Goal: Information Seeking & Learning: Learn about a topic

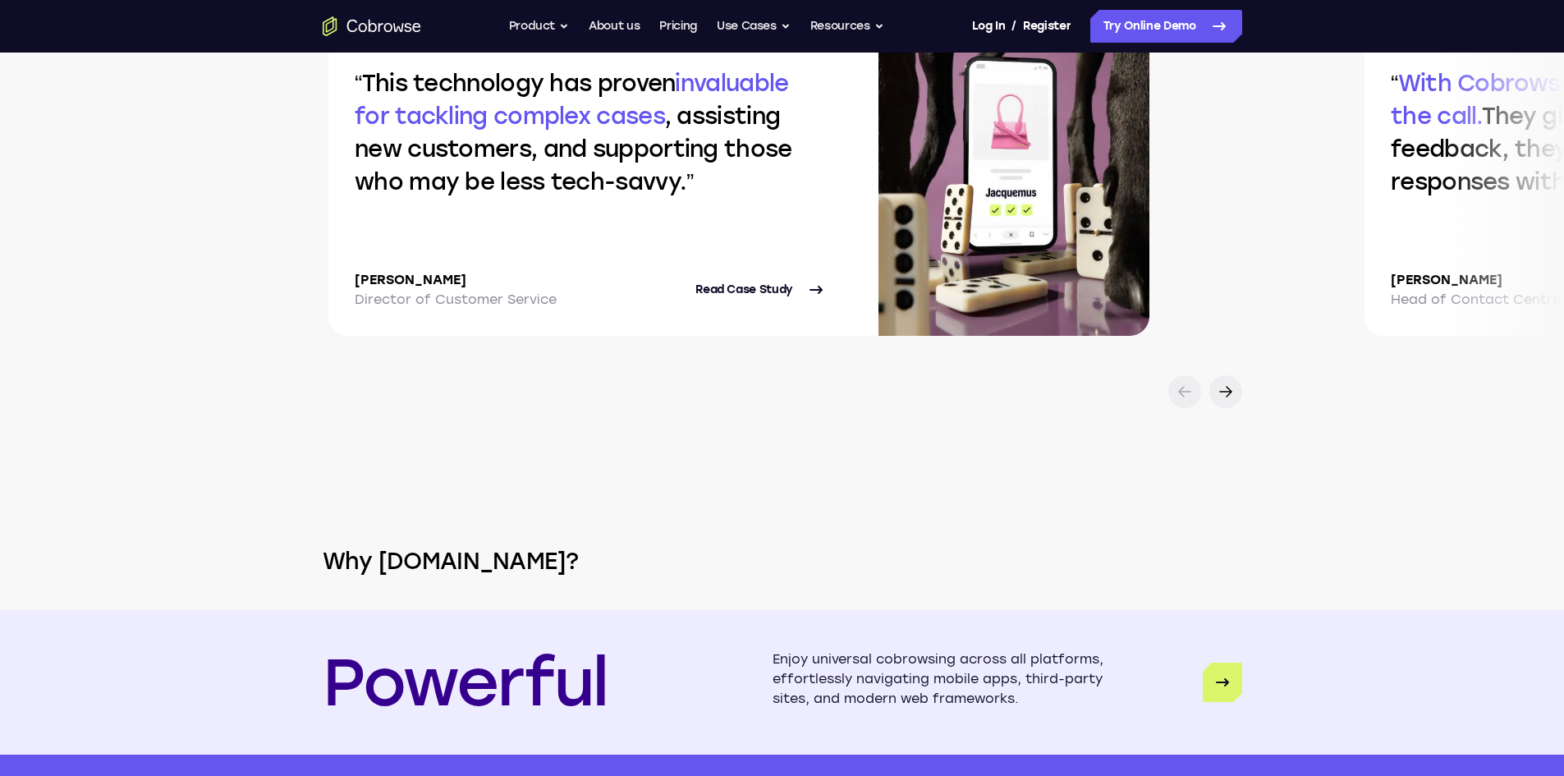
scroll to position [3366, 0]
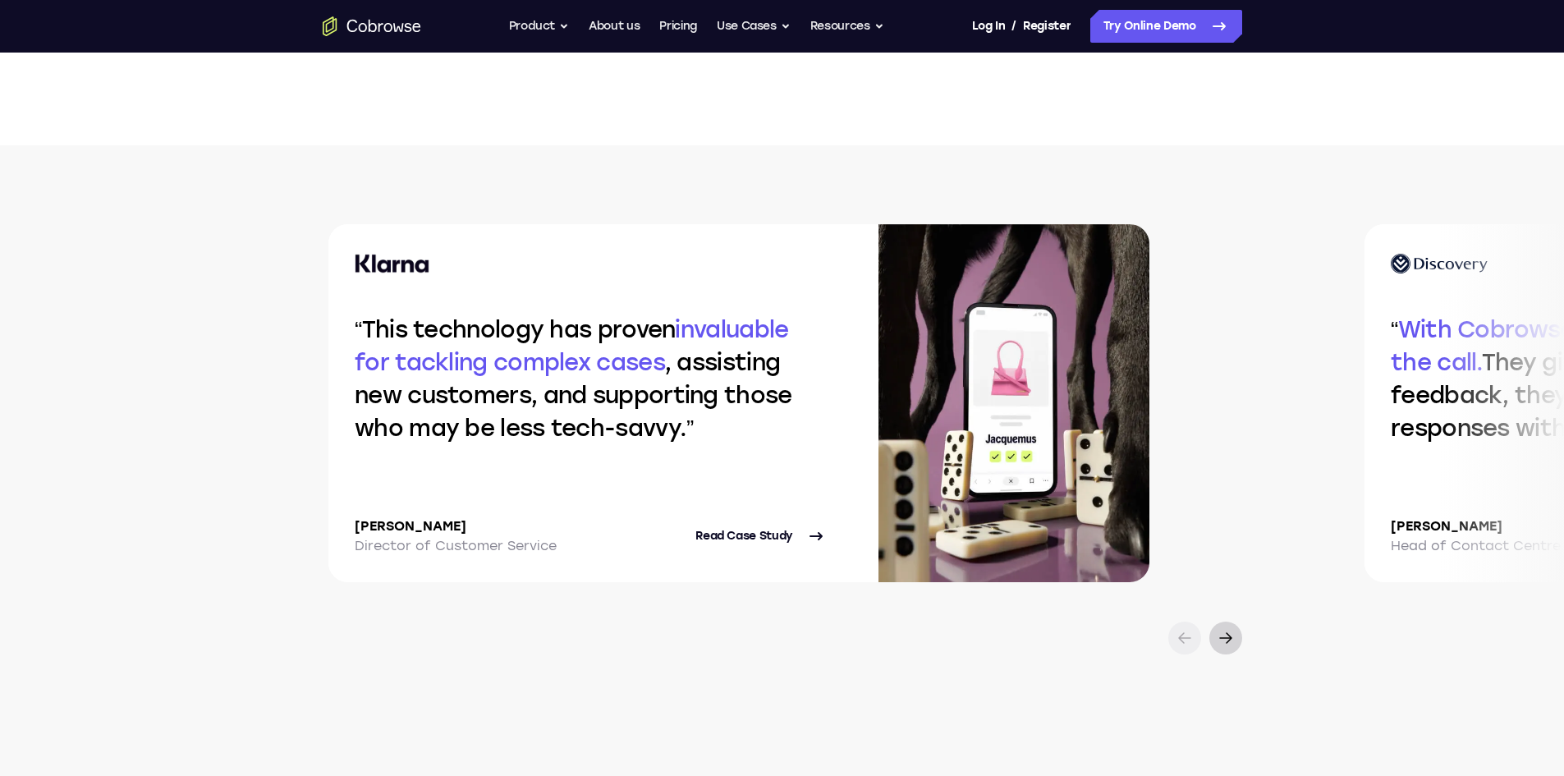
click at [1223, 648] on icon at bounding box center [1226, 638] width 20 height 20
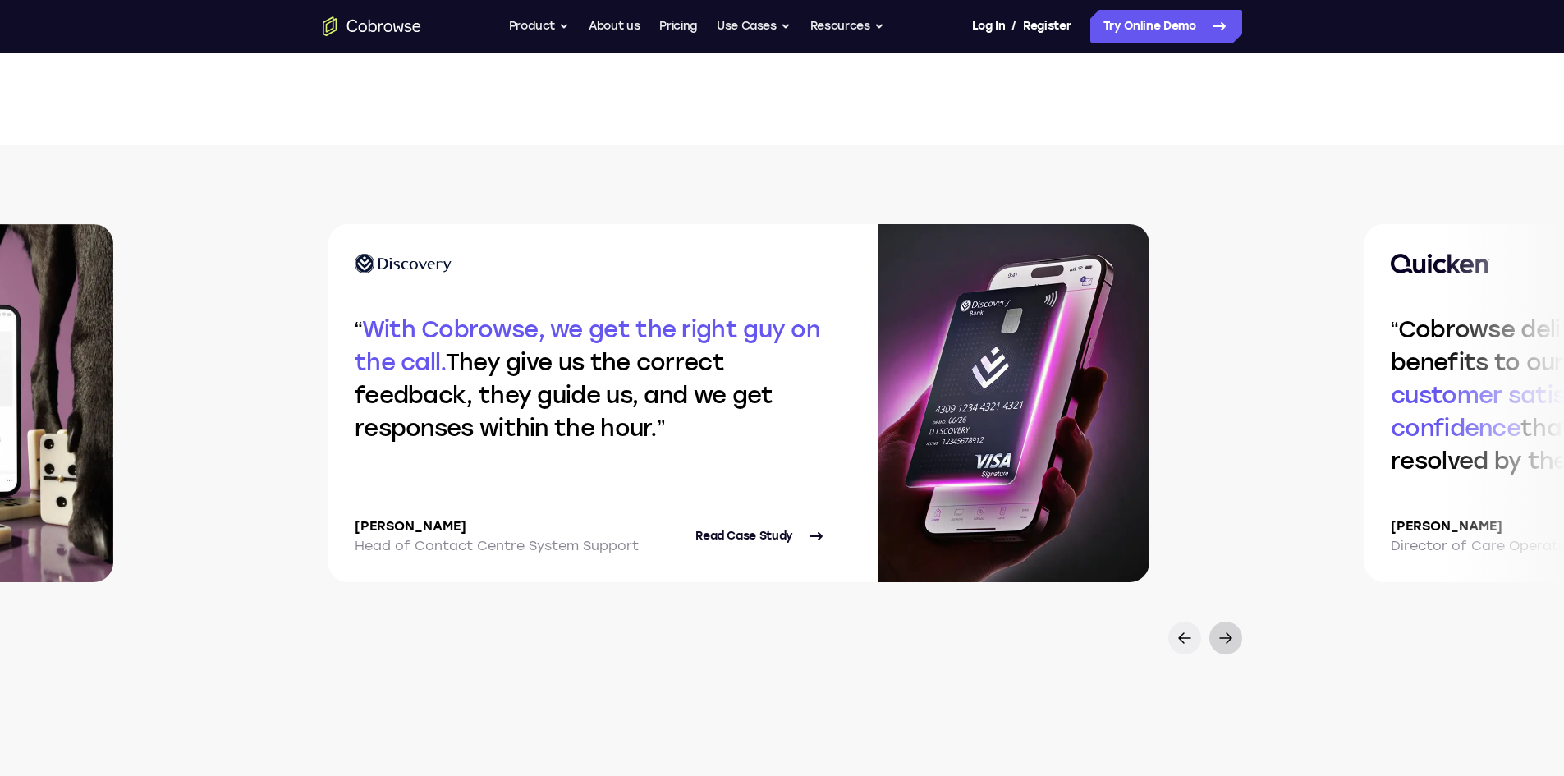
click at [1222, 648] on icon at bounding box center [1226, 638] width 20 height 20
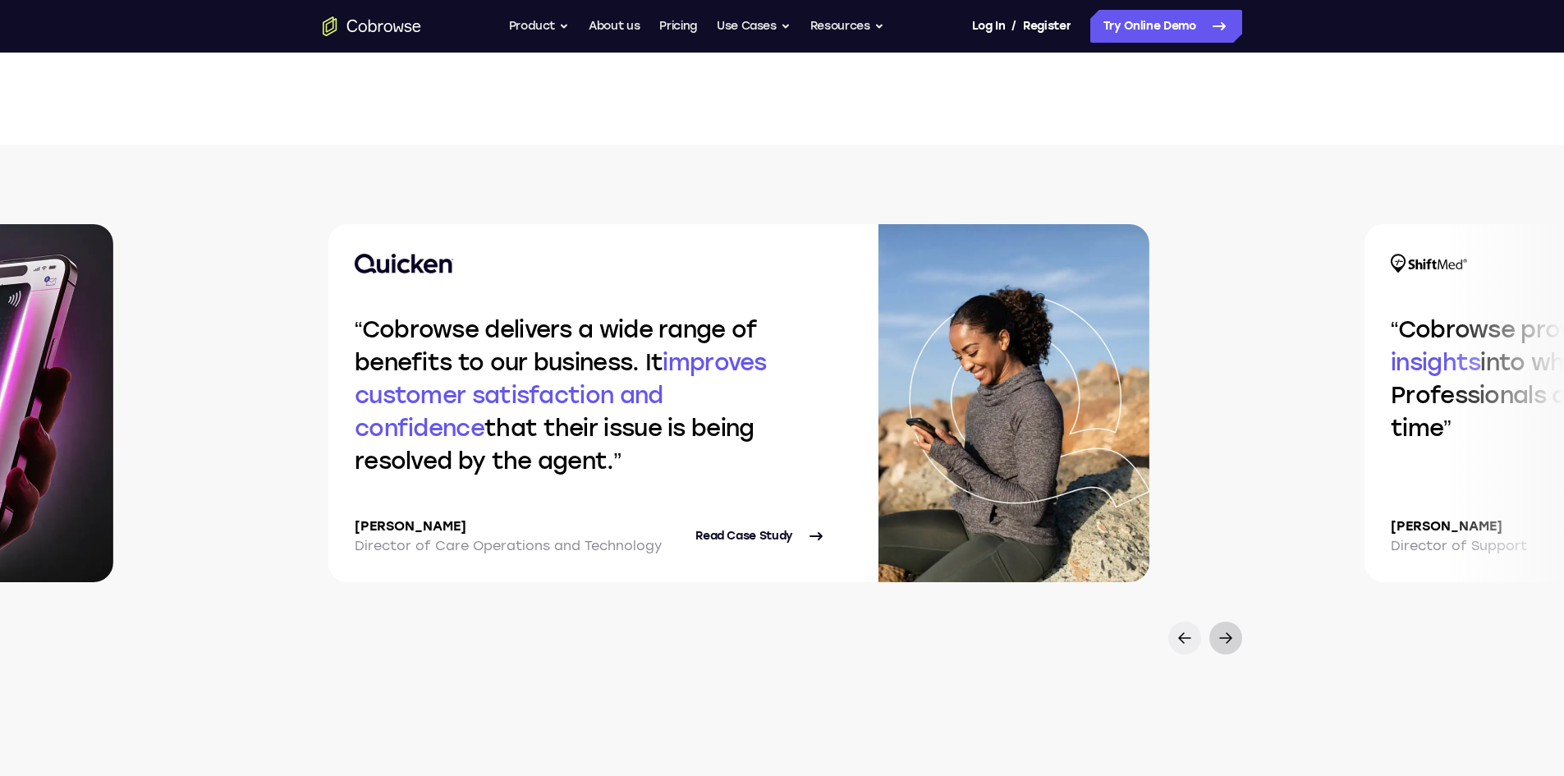
click at [1222, 648] on icon at bounding box center [1226, 638] width 20 height 20
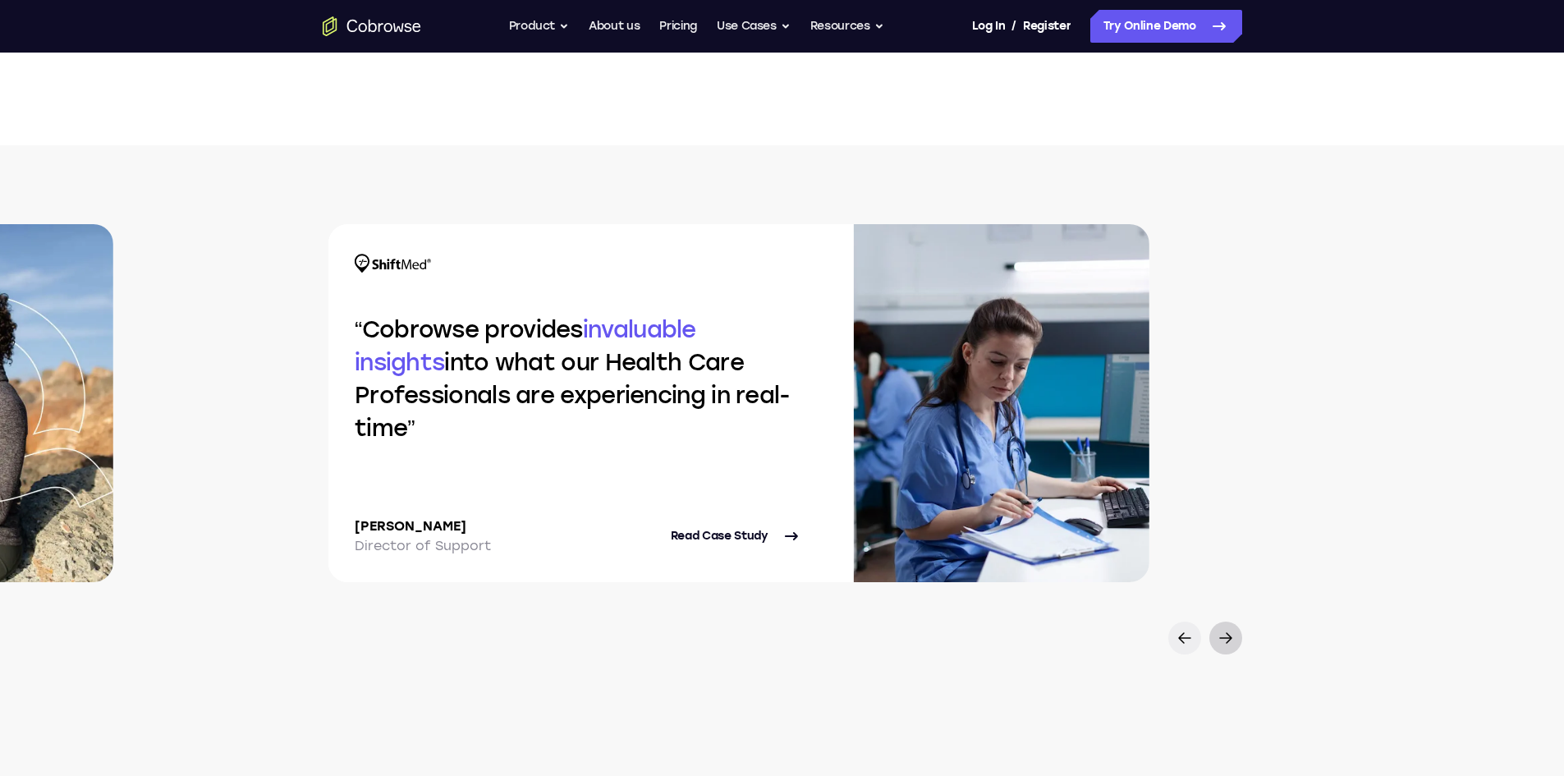
click at [1222, 648] on icon at bounding box center [1226, 638] width 20 height 20
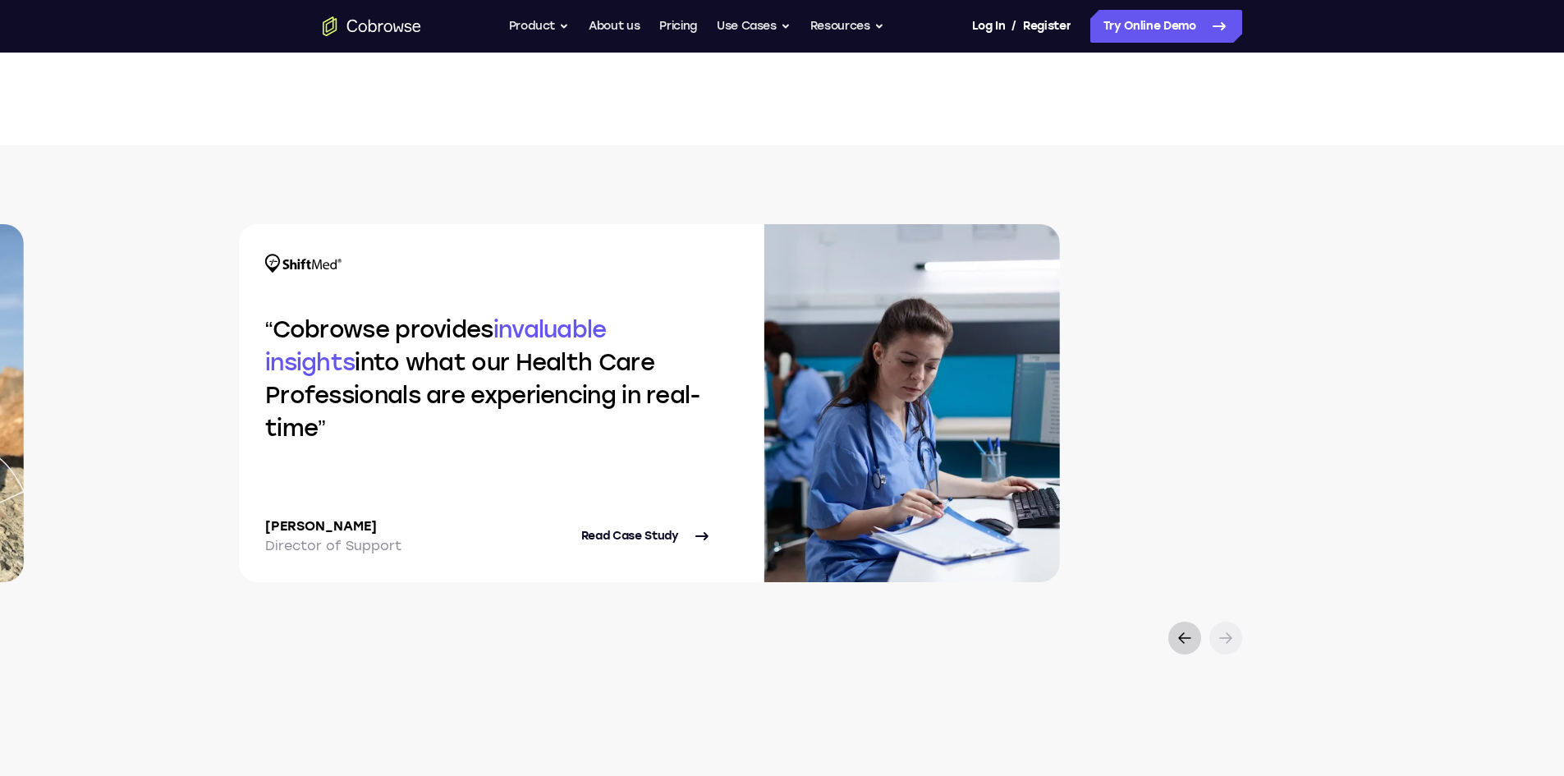
click at [1182, 648] on icon at bounding box center [1185, 638] width 20 height 20
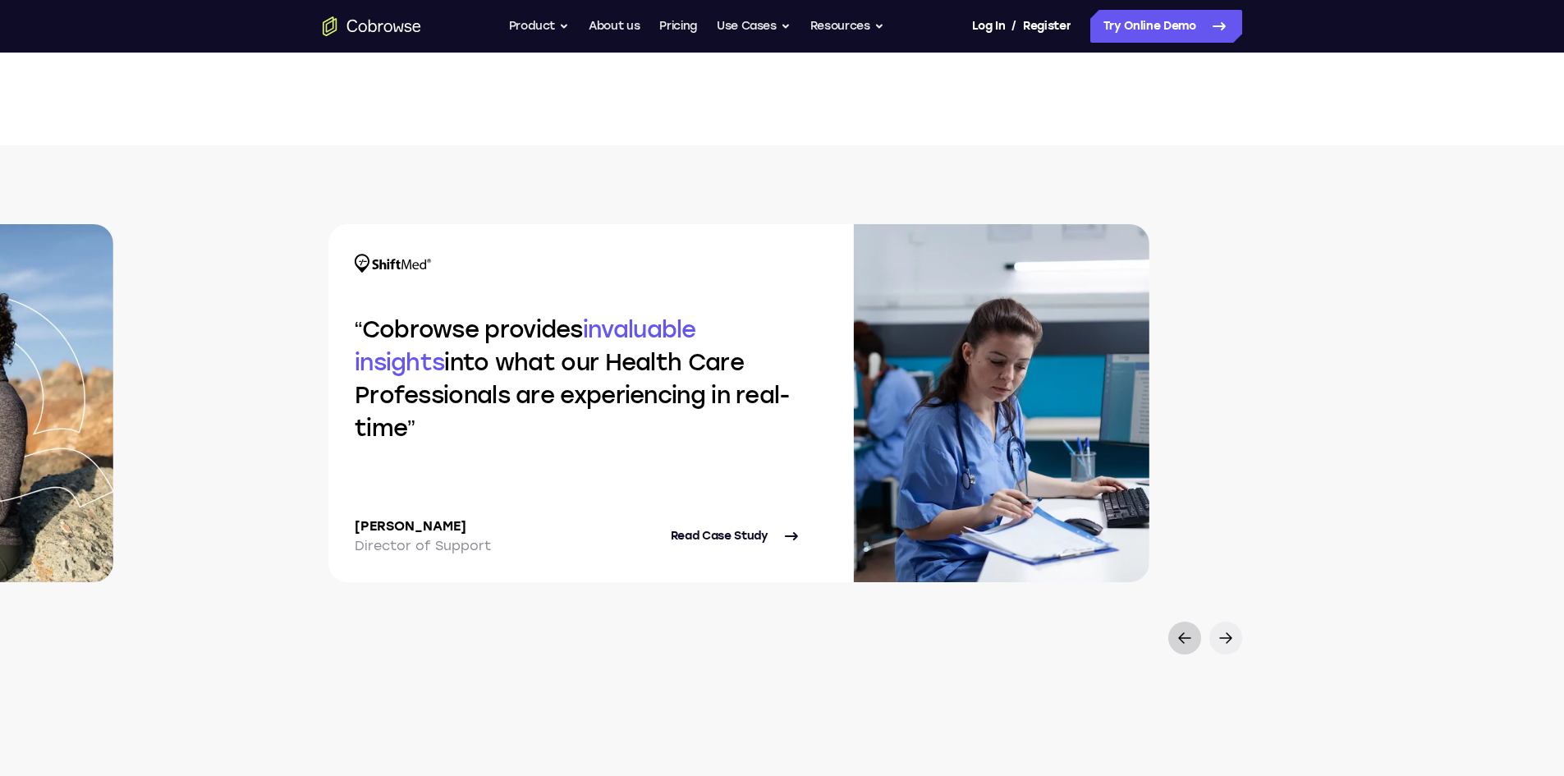
click at [1182, 648] on icon at bounding box center [1185, 638] width 20 height 20
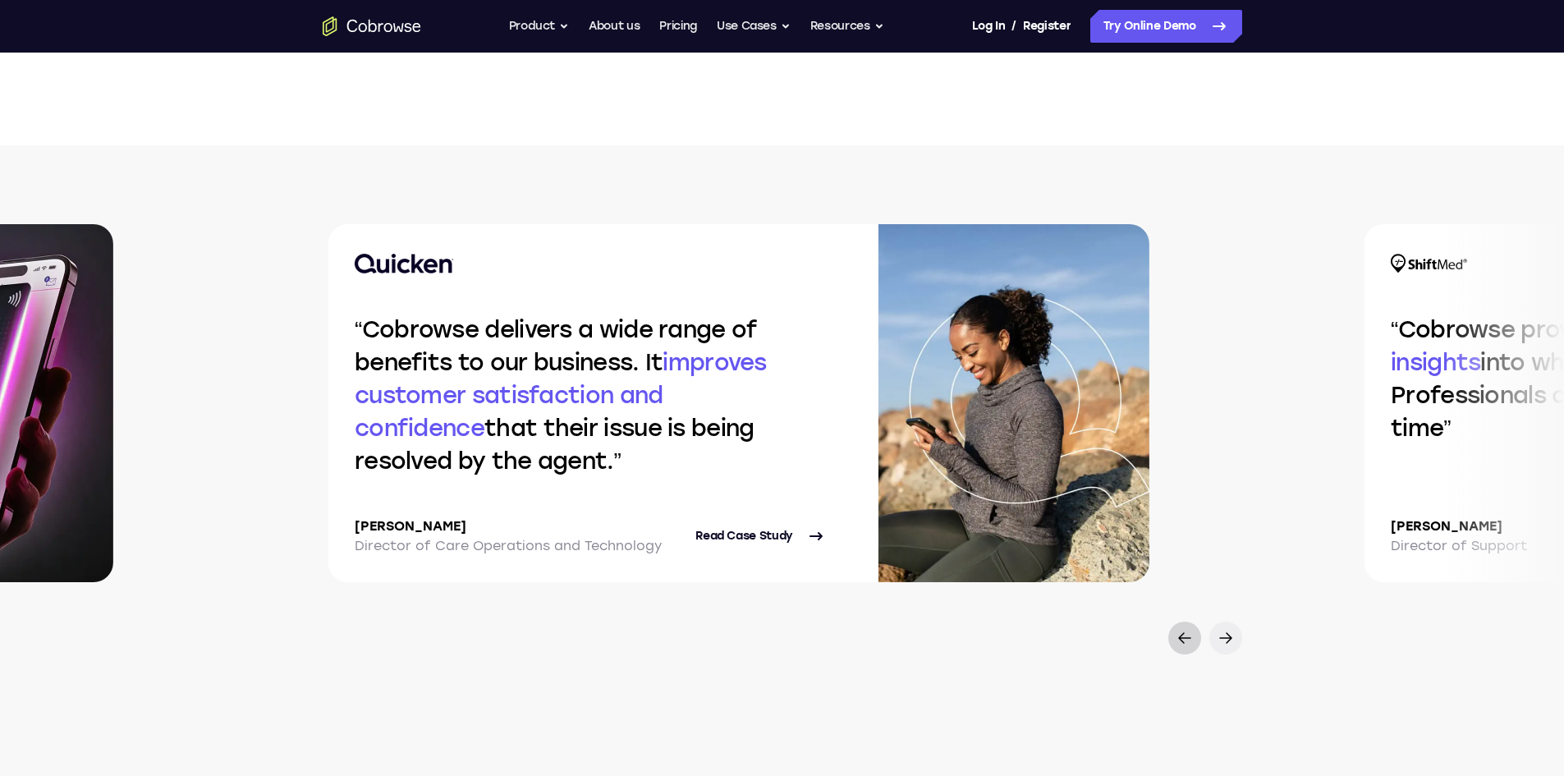
click at [1182, 648] on icon at bounding box center [1185, 638] width 20 height 20
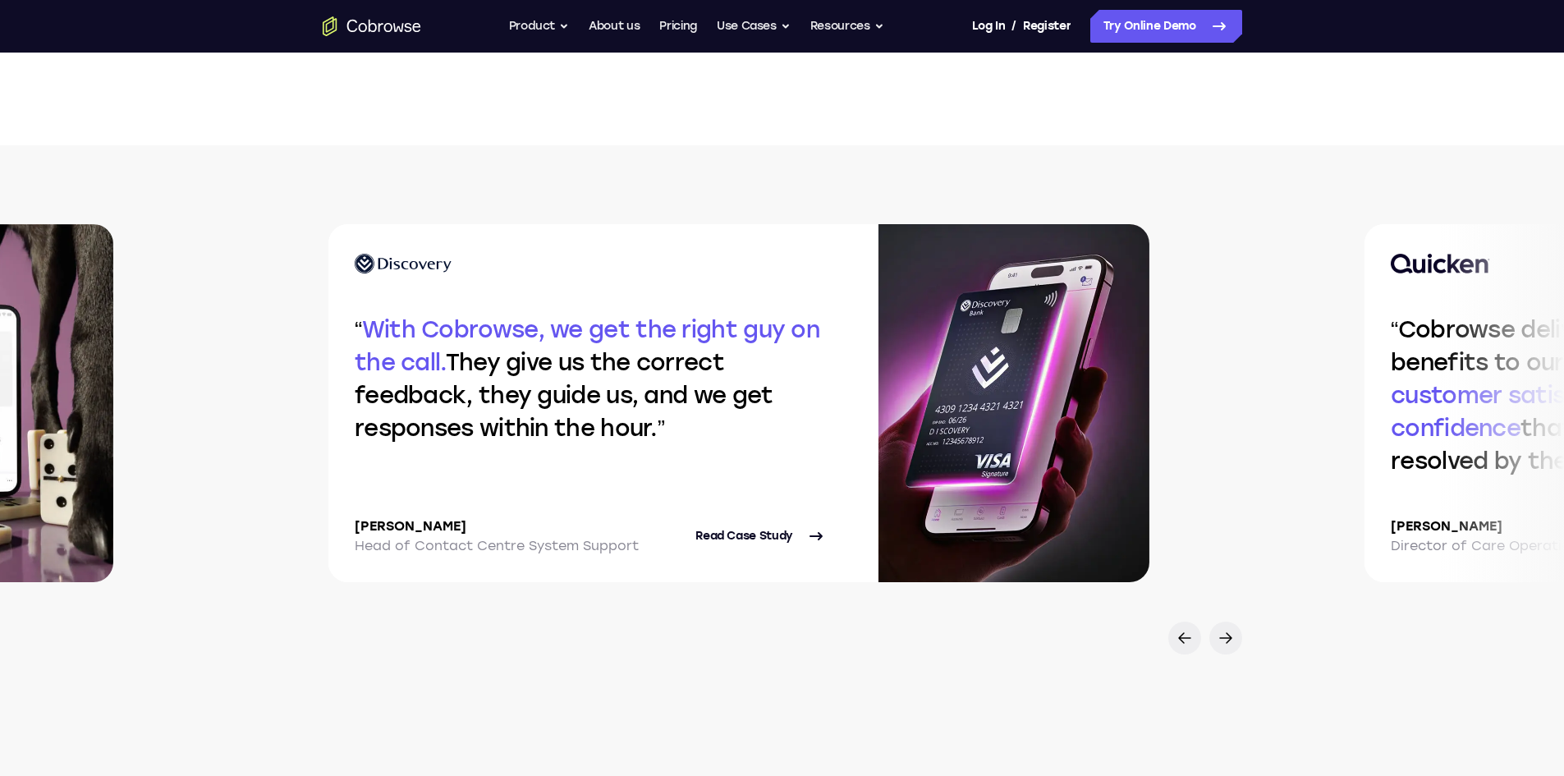
click at [596, 329] on span "With Cobrowse, we get the right guy on the call." at bounding box center [587, 345] width 465 height 61
click at [696, 418] on div "With Cobrowse, we get the right guy on the call. They give us the correct feedb…" at bounding box center [590, 403] width 524 height 358
click at [809, 556] on link "Read Case Study" at bounding box center [760, 535] width 131 height 39
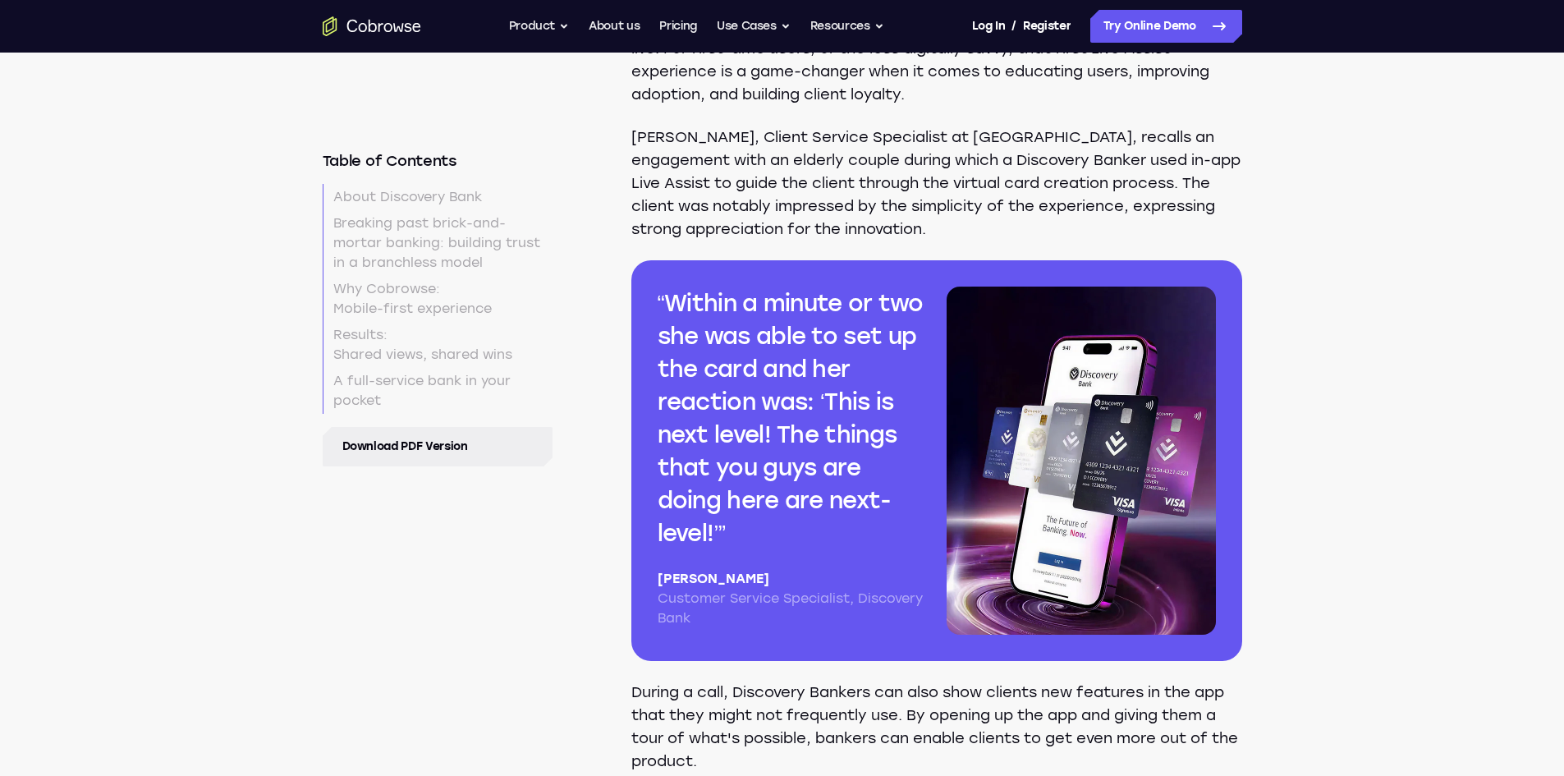
scroll to position [4105, 0]
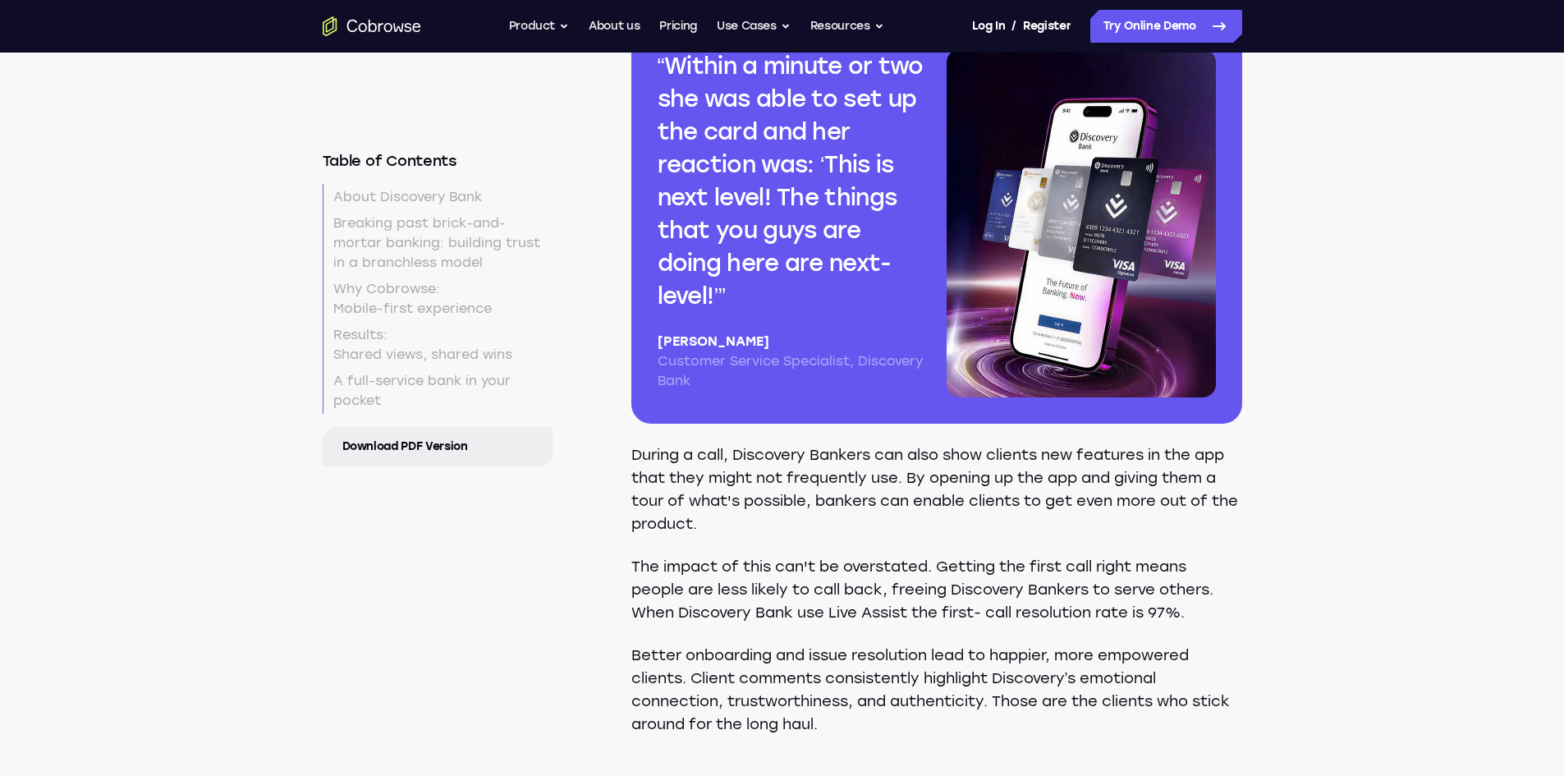
click at [713, 333] on p "[PERSON_NAME]" at bounding box center [792, 342] width 269 height 20
click at [867, 315] on div "Within a minute or two she was able to set up the card and her reaction was: ‘T…" at bounding box center [792, 223] width 269 height 348
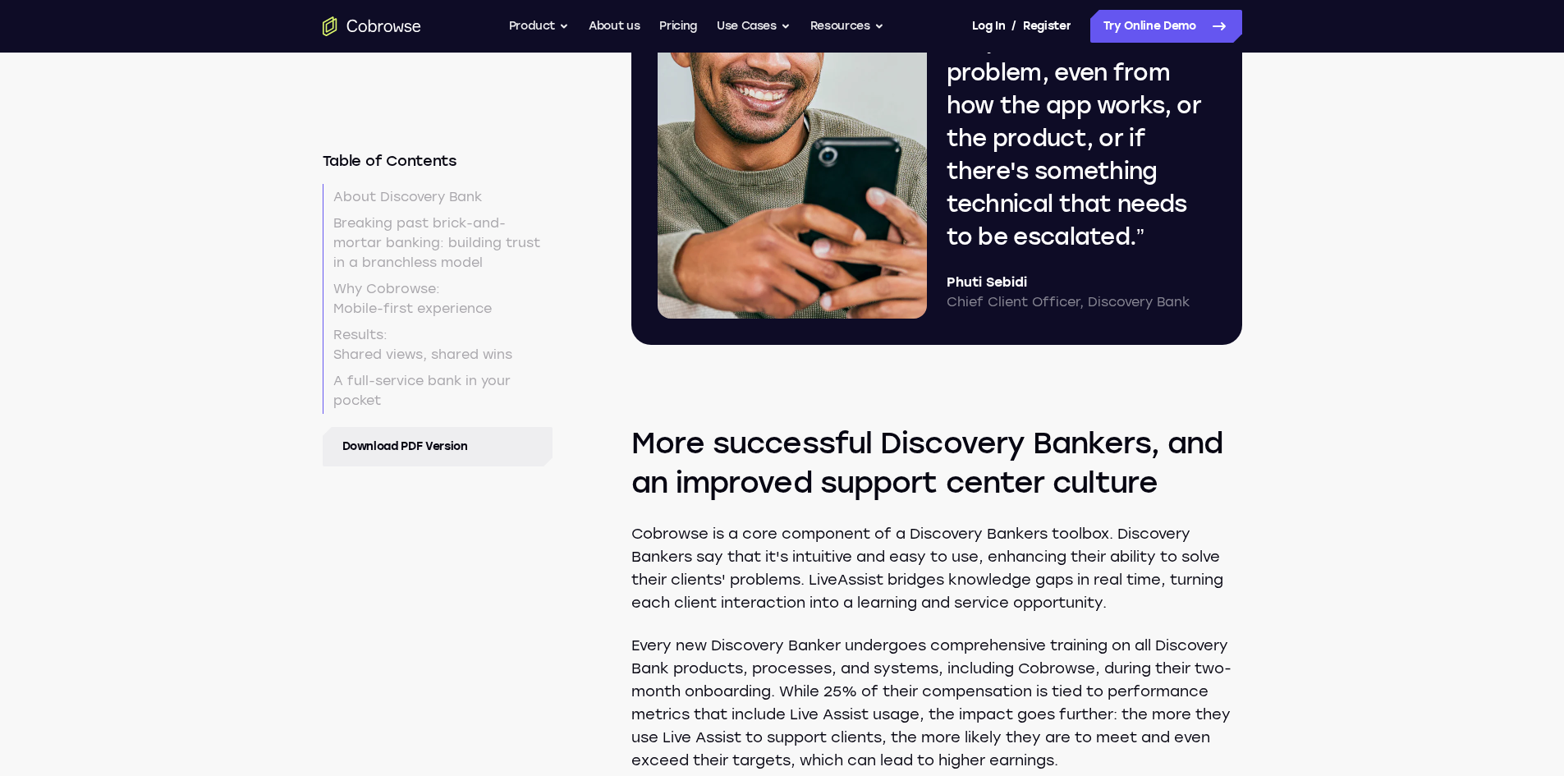
scroll to position [5254, 0]
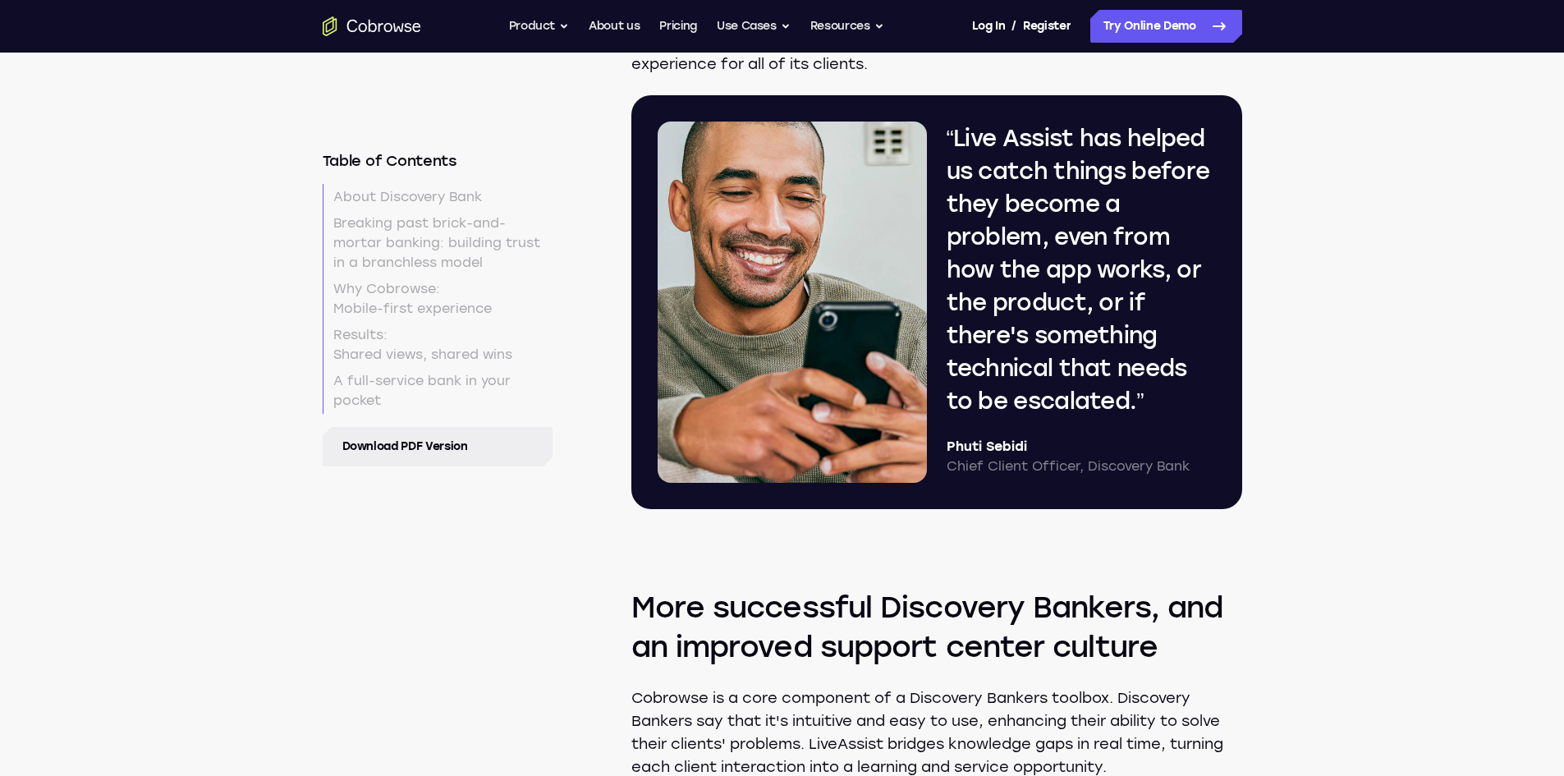
click at [988, 443] on h3 "More successful Discovery Bankers, and an improved support center culture" at bounding box center [936, 552] width 611 height 230
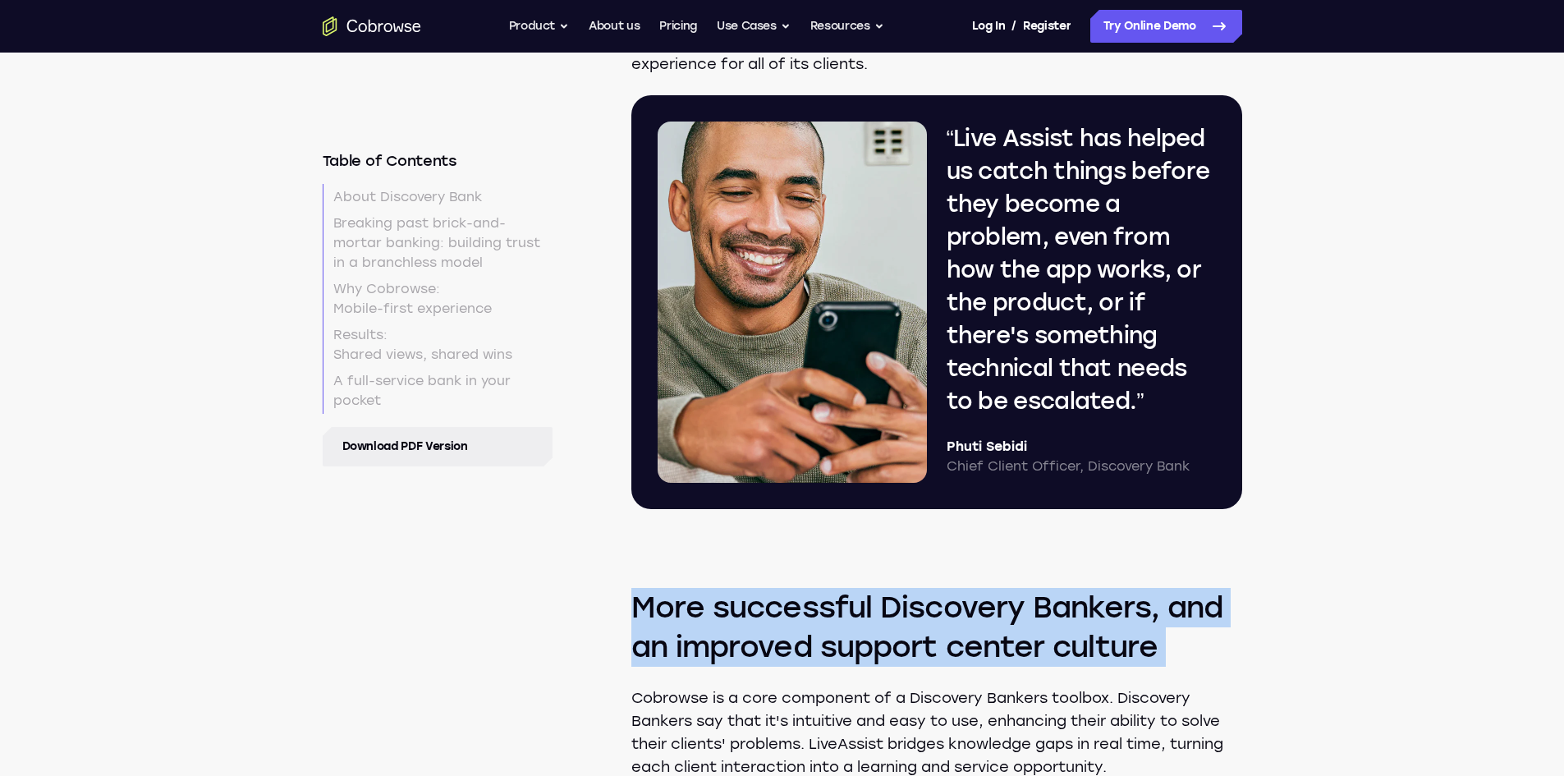
click at [988, 443] on h3 "More successful Discovery Bankers, and an improved support center culture" at bounding box center [936, 552] width 611 height 230
click at [1021, 447] on h3 "More successful Discovery Bankers, and an improved support center culture" at bounding box center [936, 552] width 611 height 230
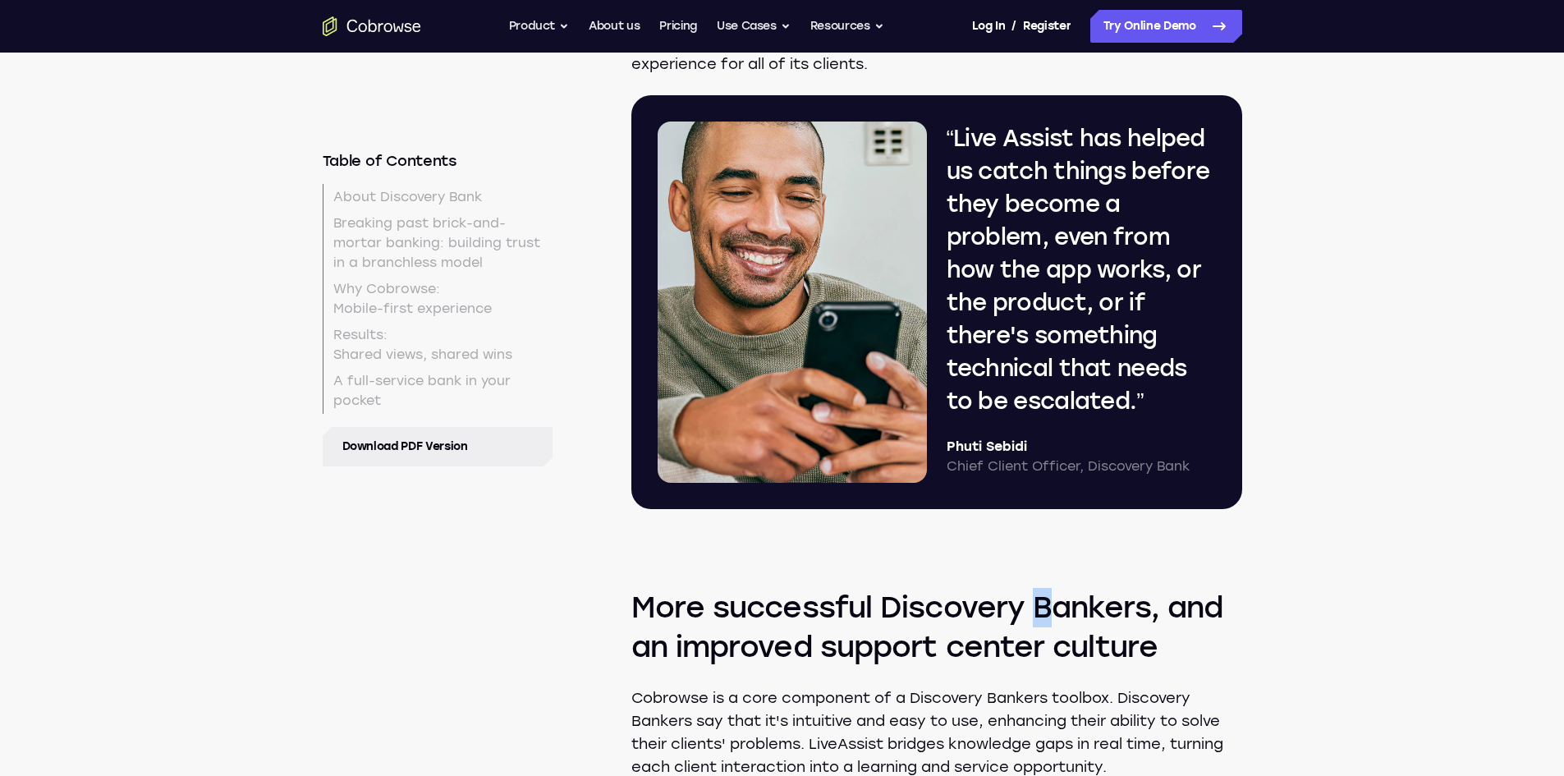
drag, startPoint x: 1048, startPoint y: 447, endPoint x: 1031, endPoint y: 441, distance: 18.2
click at [1031, 441] on h3 "More successful Discovery Bankers, and an improved support center culture" at bounding box center [936, 552] width 611 height 230
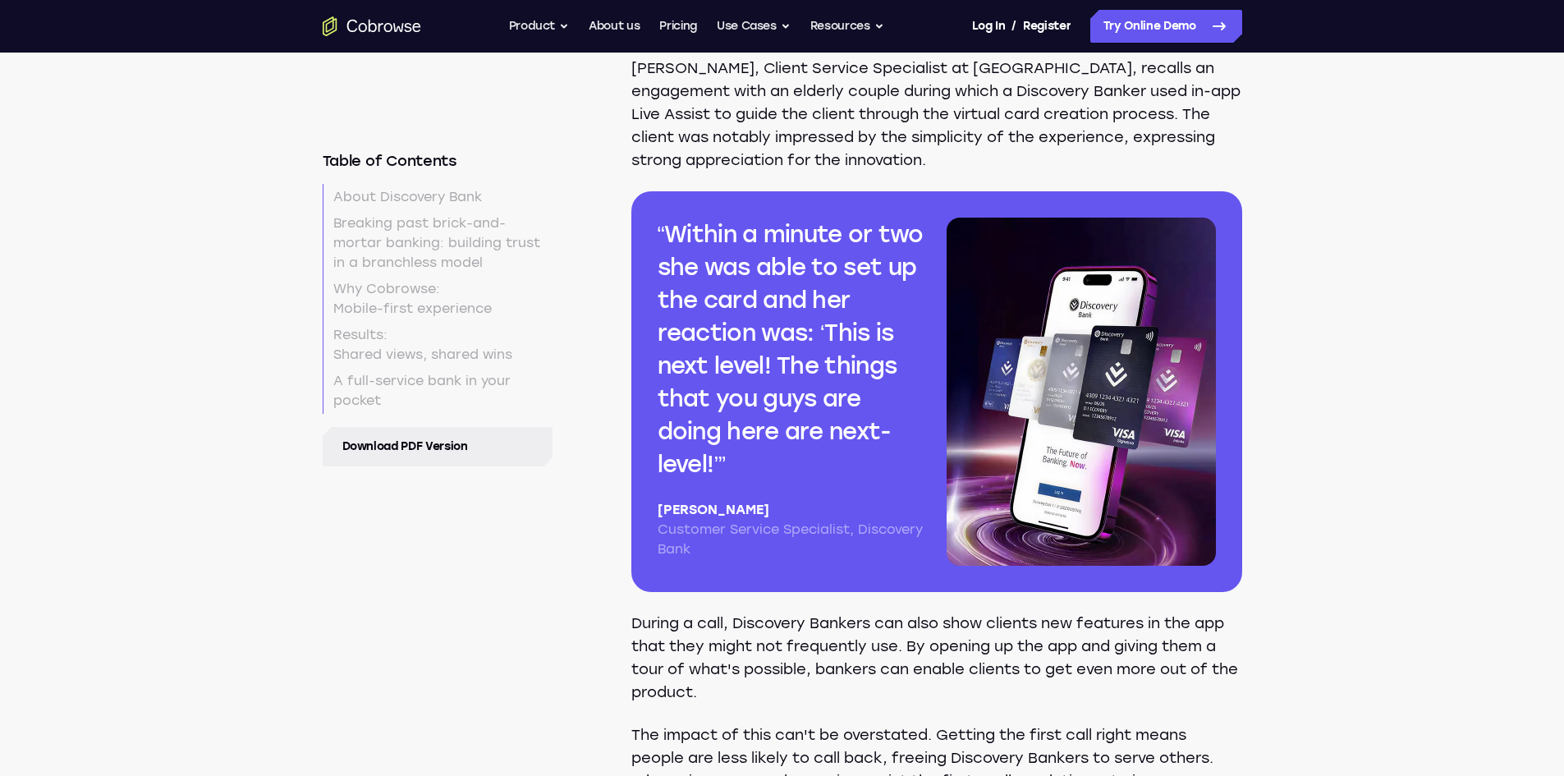
scroll to position [3941, 0]
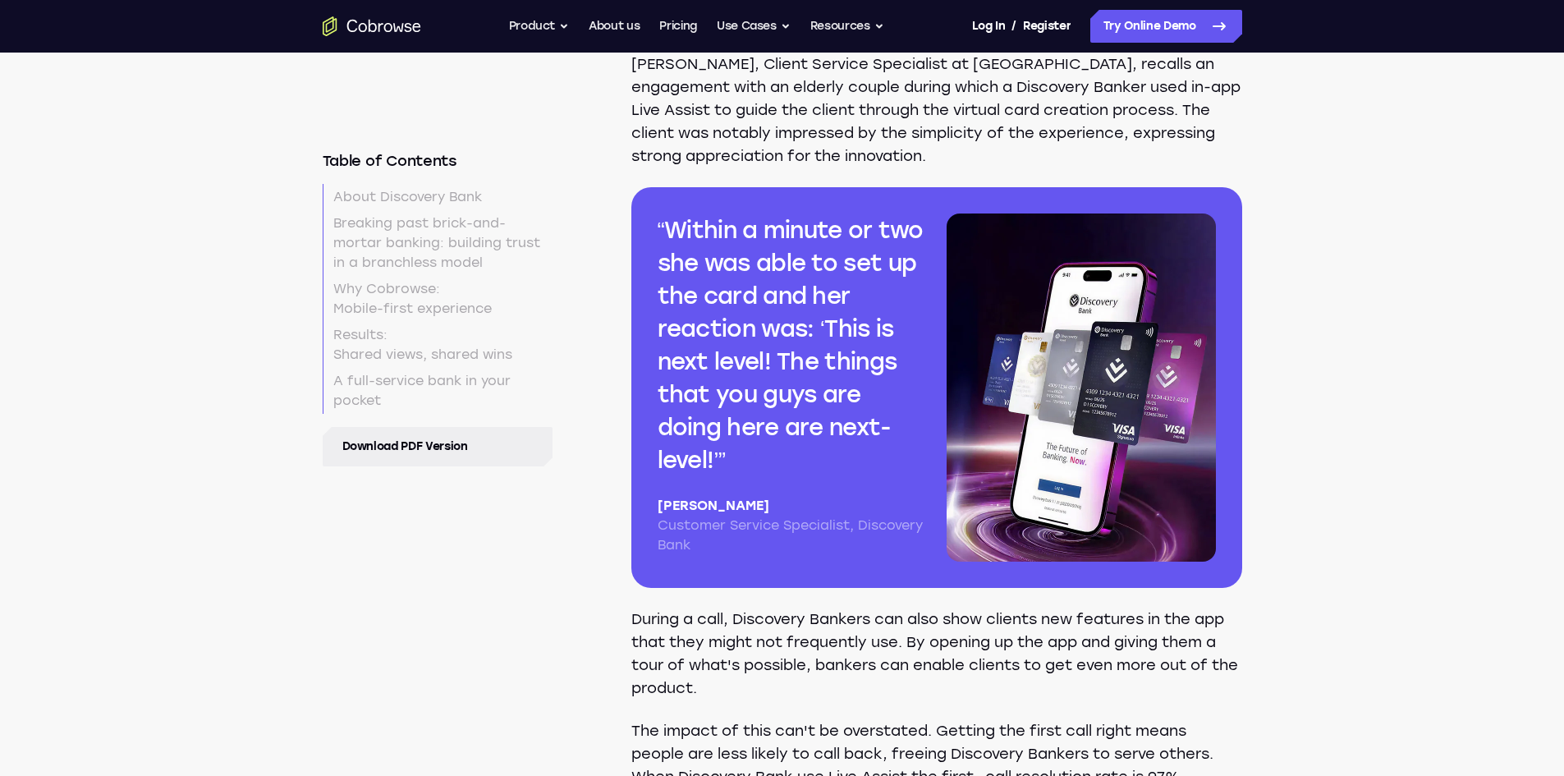
click at [714, 509] on p "[PERSON_NAME]" at bounding box center [792, 506] width 269 height 20
copy div "[PERSON_NAME]"
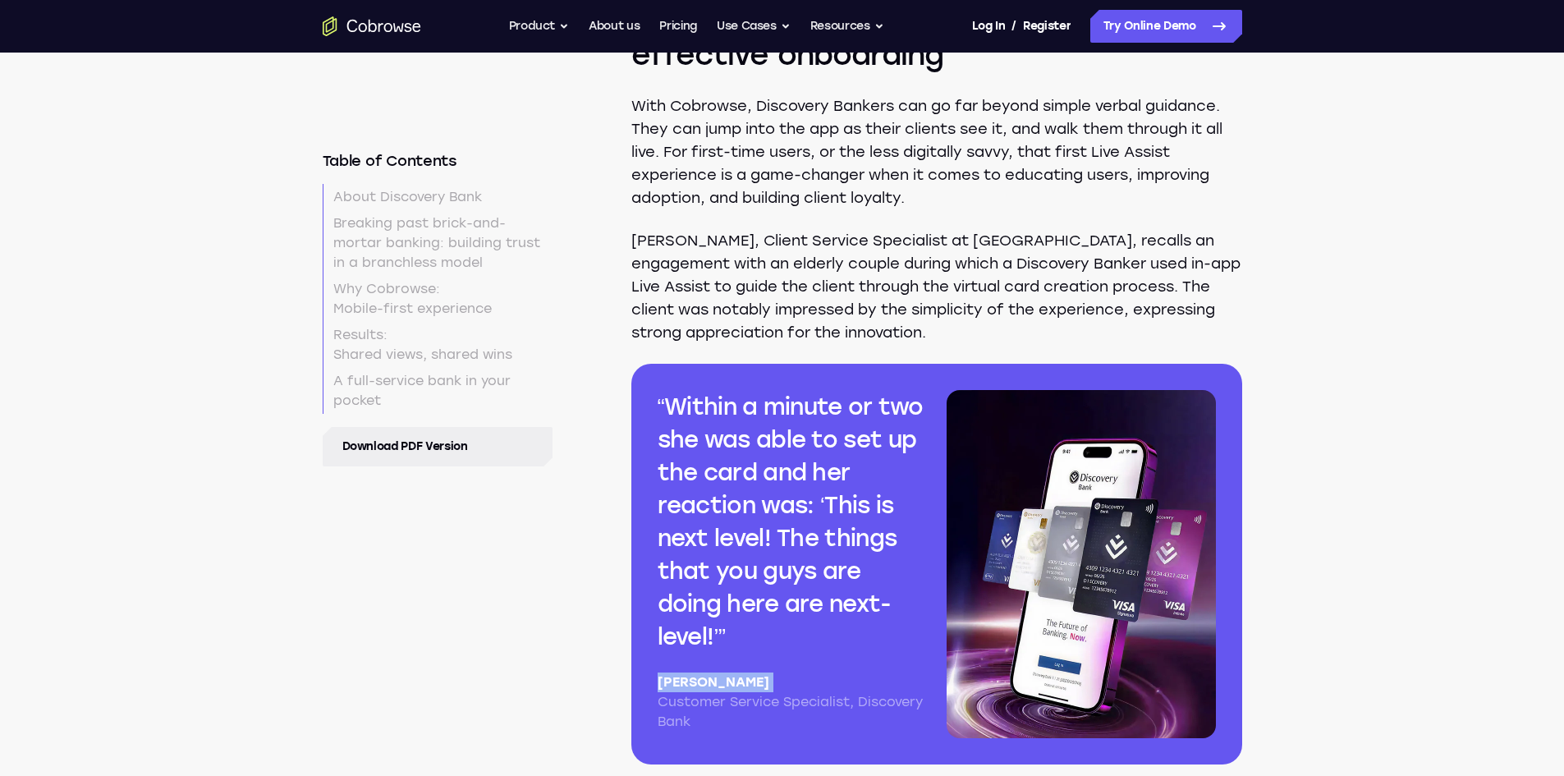
scroll to position [3776, 0]
